Goal: Information Seeking & Learning: Learn about a topic

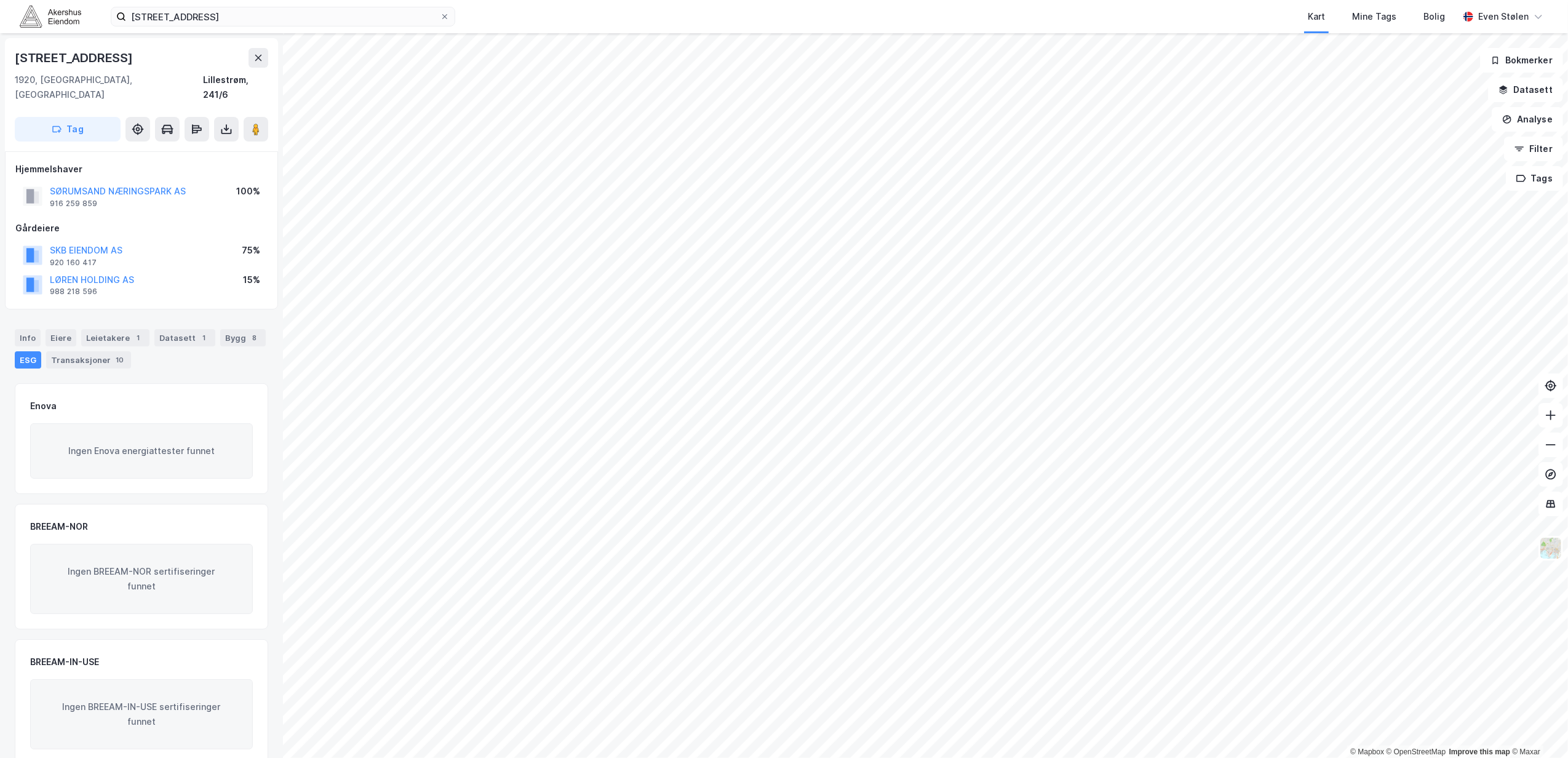
click at [69, 13] on img at bounding box center [50, 16] width 62 height 22
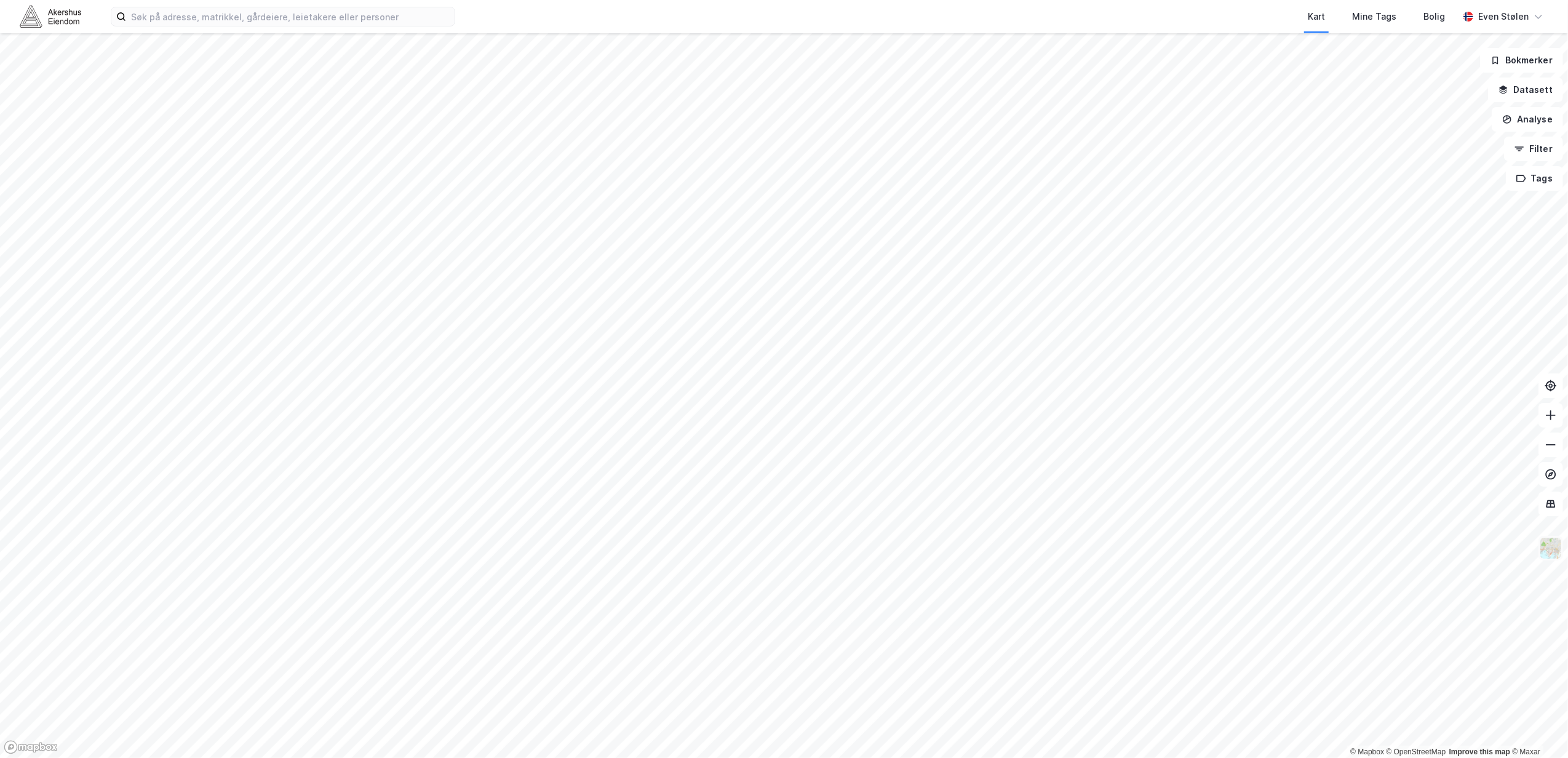
click at [1546, 548] on img at bounding box center [1550, 547] width 23 height 23
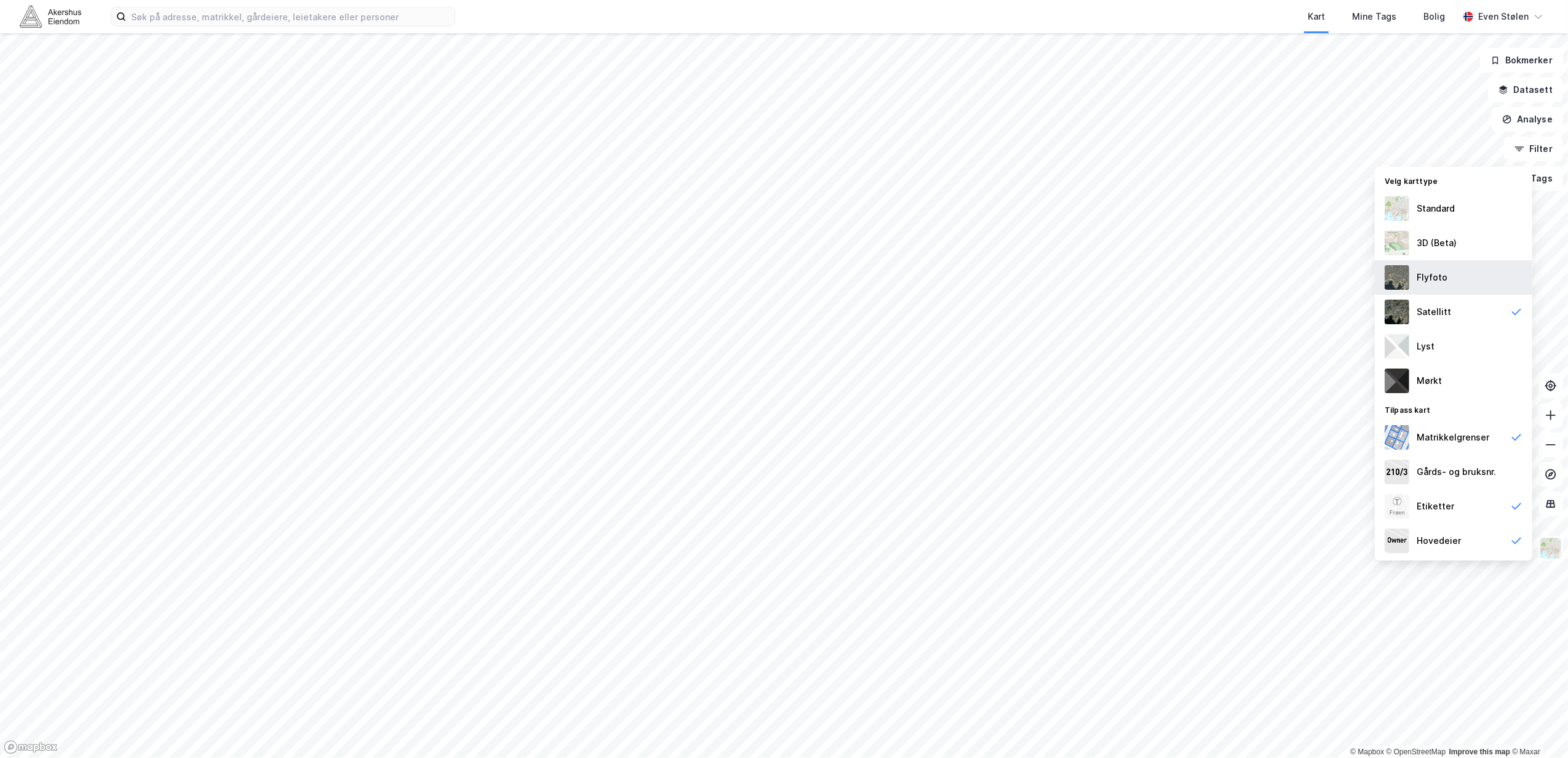
click at [1465, 286] on div "Flyfoto" at bounding box center [1454, 277] width 158 height 35
